Goal: Information Seeking & Learning: Learn about a topic

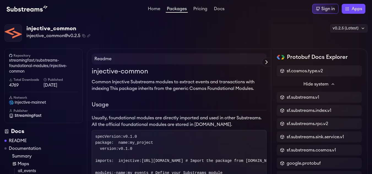
click at [232, 75] on h1 "injective-common" at bounding box center [179, 72] width 175 height 10
click at [179, 9] on link "Packages" at bounding box center [177, 10] width 22 height 6
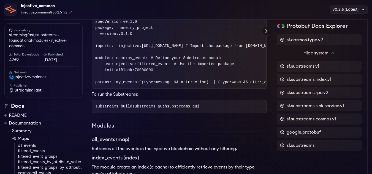
scroll to position [117, 0]
click at [48, 162] on link "filtered_events_by_attribute_value" at bounding box center [50, 163] width 65 height 6
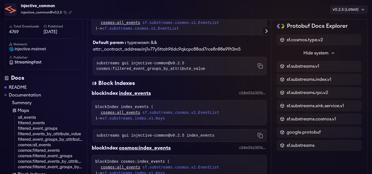
scroll to position [1369, 0]
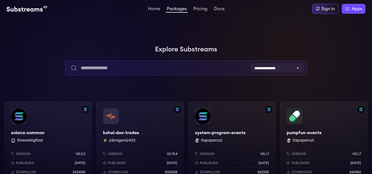
click at [222, 65] on input "text" at bounding box center [186, 68] width 242 height 15
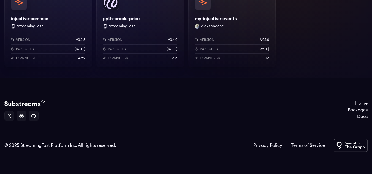
scroll to position [32, 0]
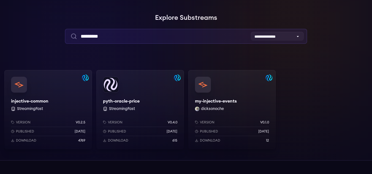
type input "*********"
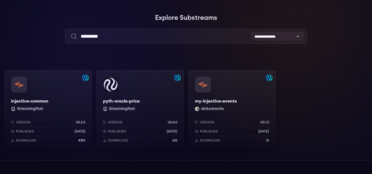
click at [131, 101] on div "pyth-oracle-price StreamingFast Version v0.4.0 Published 11 months ago Download…" at bounding box center [140, 109] width 88 height 79
